Goal: Navigation & Orientation: Find specific page/section

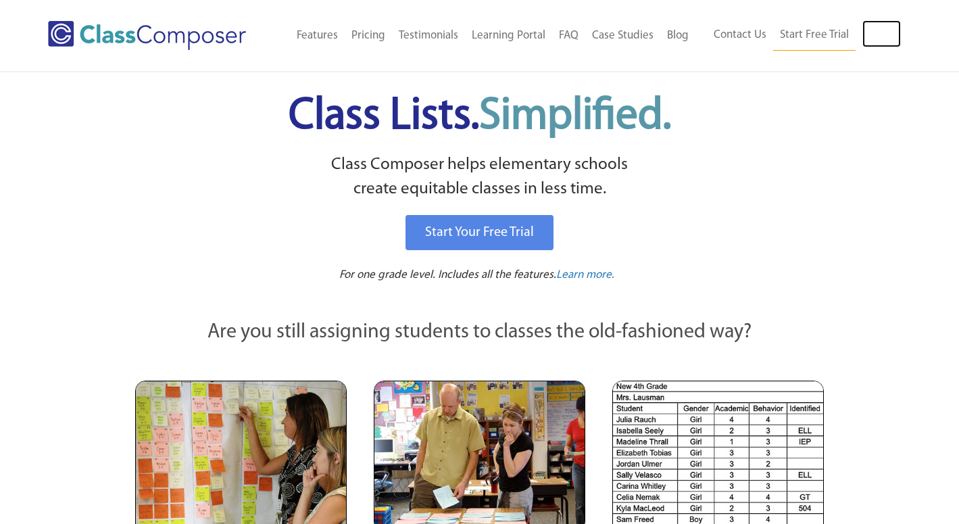
click at [884, 37] on link "Log In" at bounding box center [882, 33] width 39 height 27
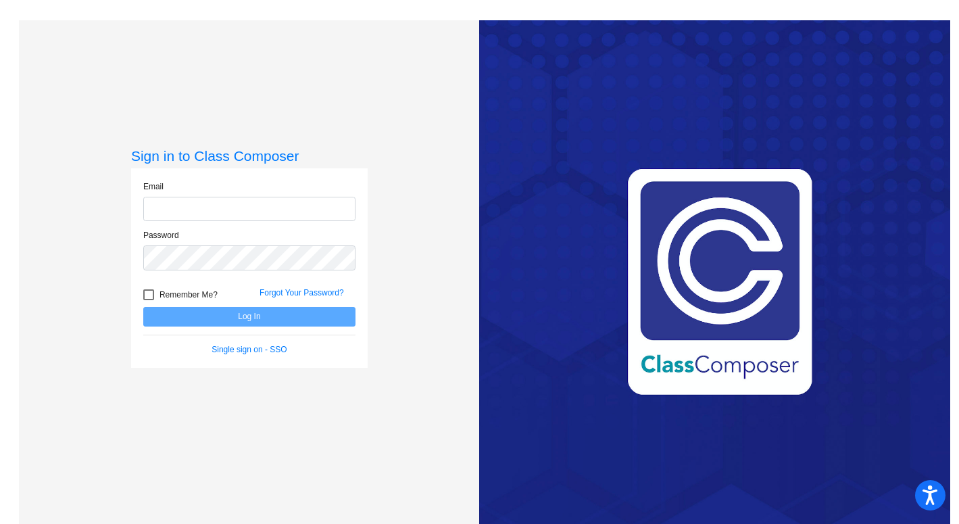
type input "deborah_matlow@pvusd.net"
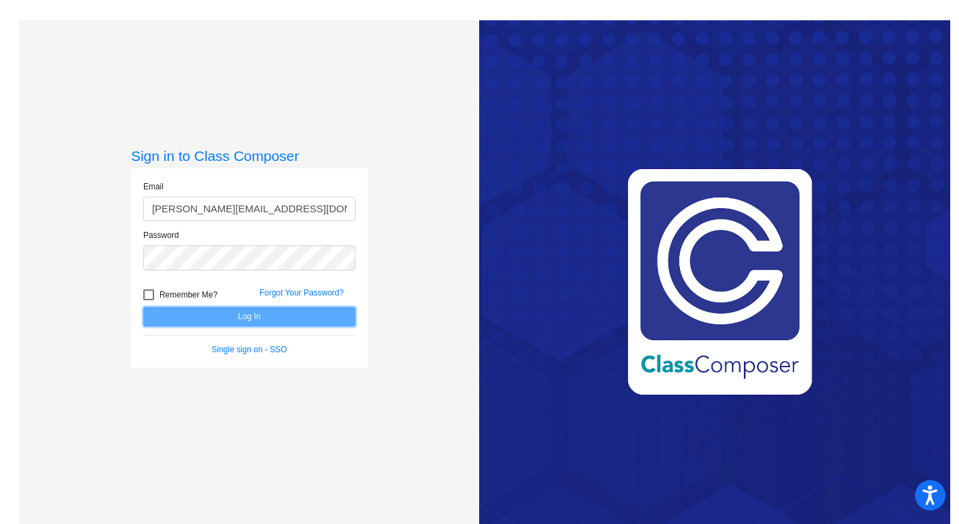
click at [266, 315] on button "Log In" at bounding box center [249, 317] width 212 height 20
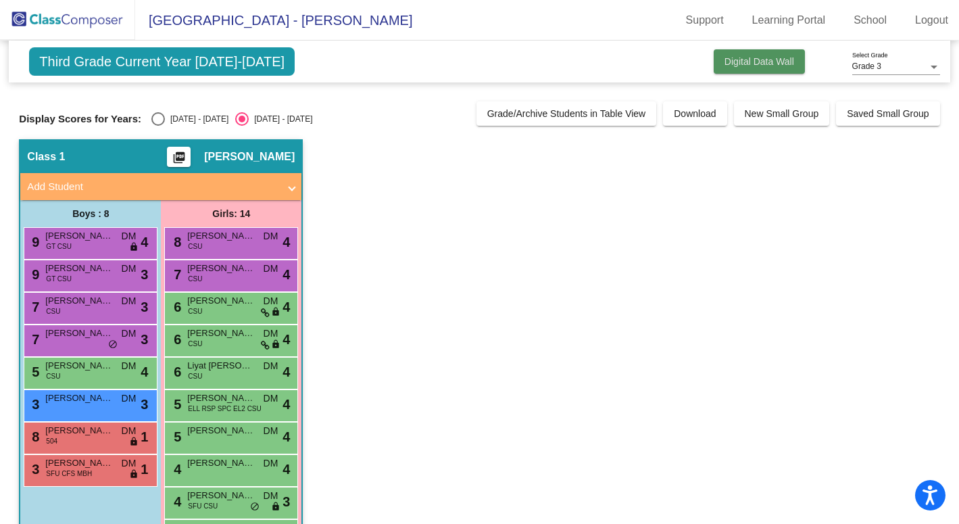
click at [752, 58] on span "Digital Data Wall" at bounding box center [760, 61] width 70 height 11
